Goal: Transaction & Acquisition: Download file/media

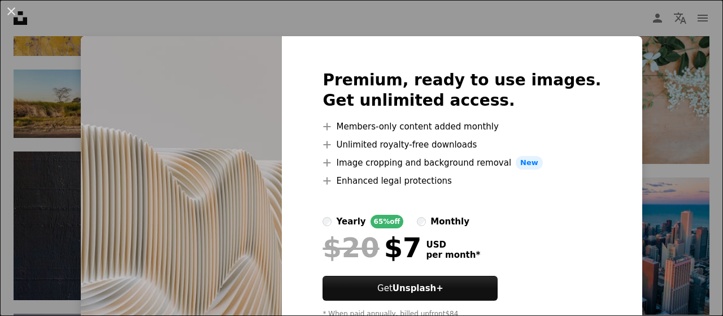
click at [0, 105] on div "An X shape Premium, ready to use images. Get unlimited access. A plus sign Memb…" at bounding box center [361, 158] width 723 height 316
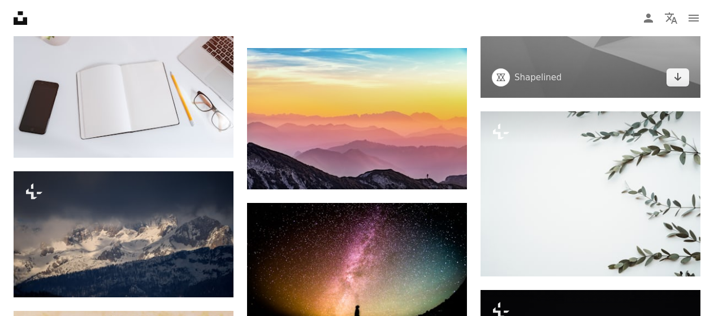
scroll to position [777, 0]
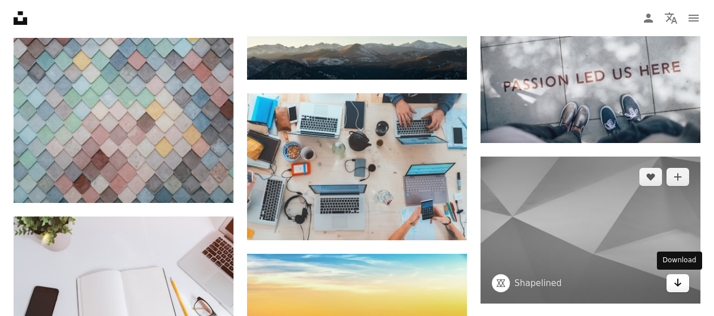
click at [672, 283] on link "Arrow pointing down" at bounding box center [677, 283] width 23 height 18
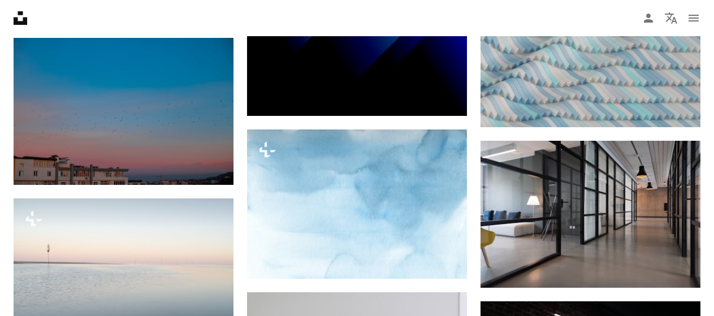
scroll to position [3057, 0]
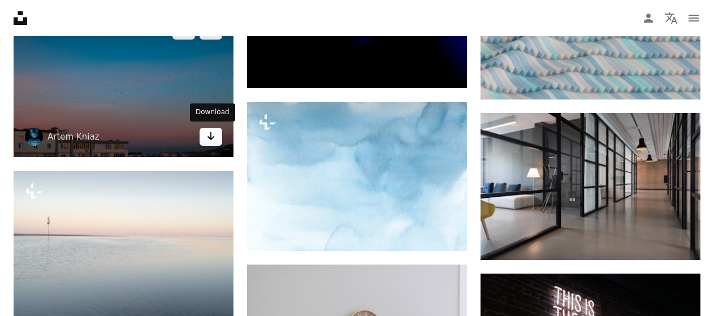
click at [219, 131] on link "Arrow pointing down" at bounding box center [211, 137] width 23 height 18
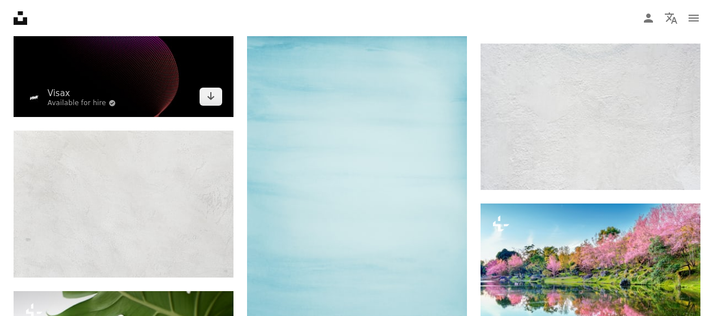
scroll to position [3749, 0]
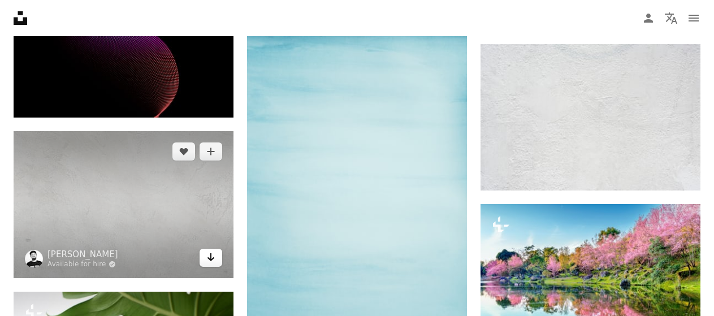
click at [213, 258] on icon "Arrow pointing down" at bounding box center [210, 257] width 9 height 14
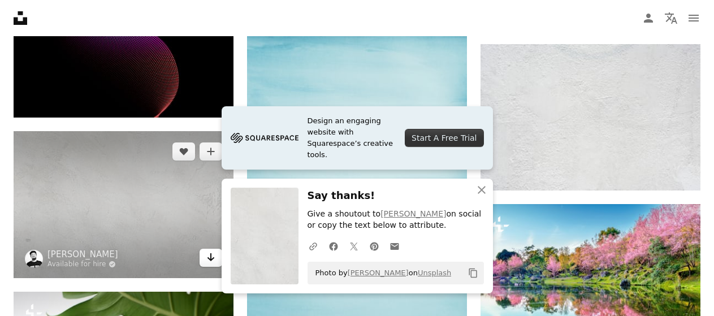
click at [202, 250] on link "Arrow pointing down" at bounding box center [211, 258] width 23 height 18
